Goal: Information Seeking & Learning: Compare options

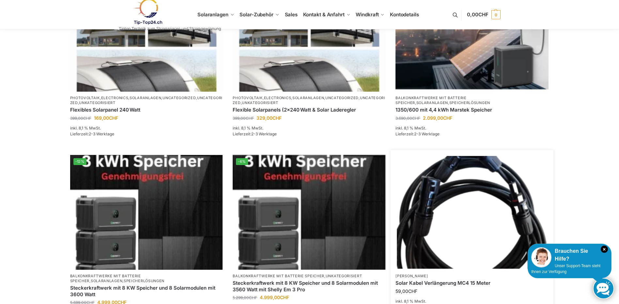
scroll to position [217, 0]
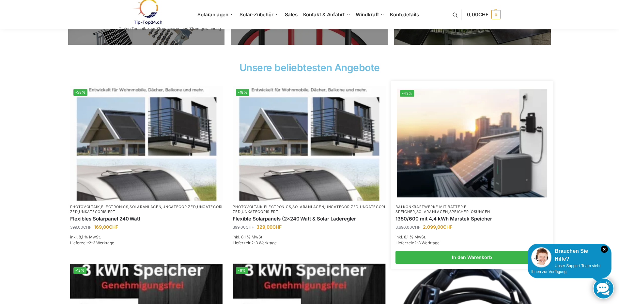
click at [449, 212] on link "Speicherlösungen" at bounding box center [469, 211] width 41 height 5
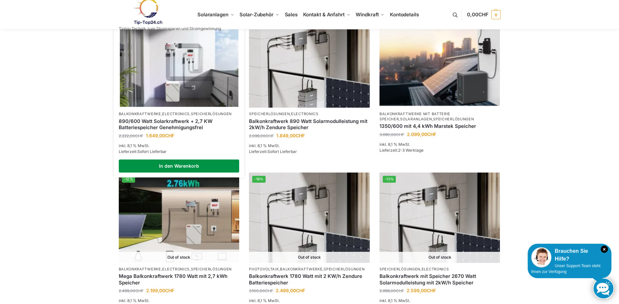
scroll to position [326, 0]
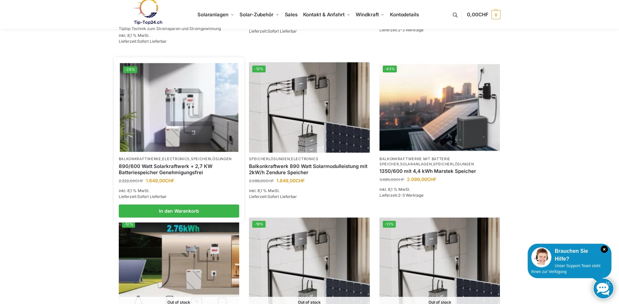
click at [154, 109] on img at bounding box center [179, 107] width 118 height 89
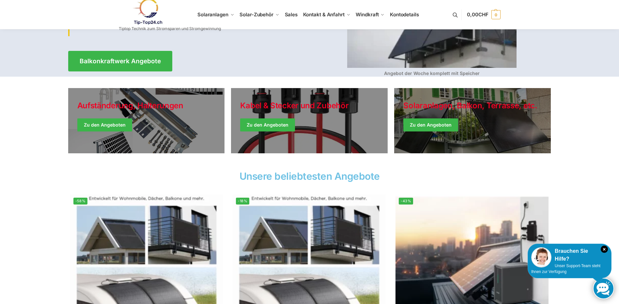
scroll to position [218, 0]
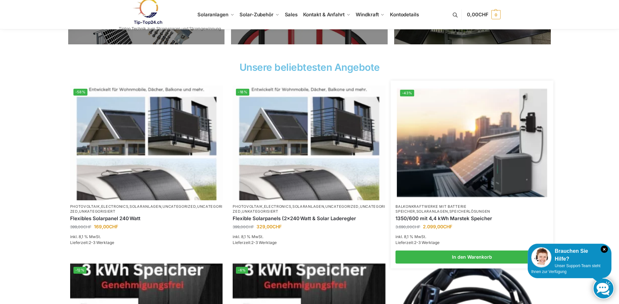
click at [455, 166] on img at bounding box center [472, 142] width 150 height 113
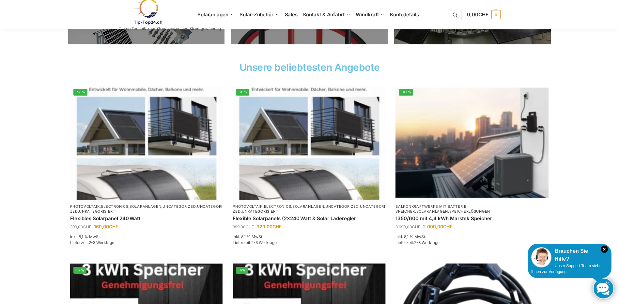
scroll to position [0, 0]
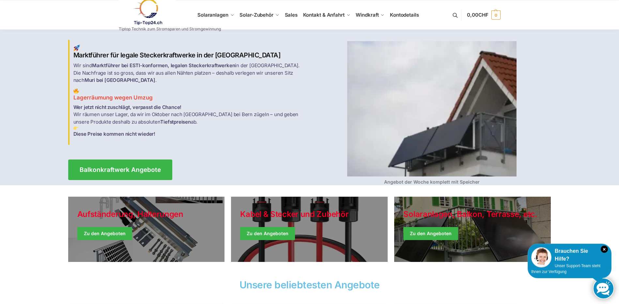
click at [430, 159] on img at bounding box center [431, 108] width 169 height 135
